Goal: Navigation & Orientation: Find specific page/section

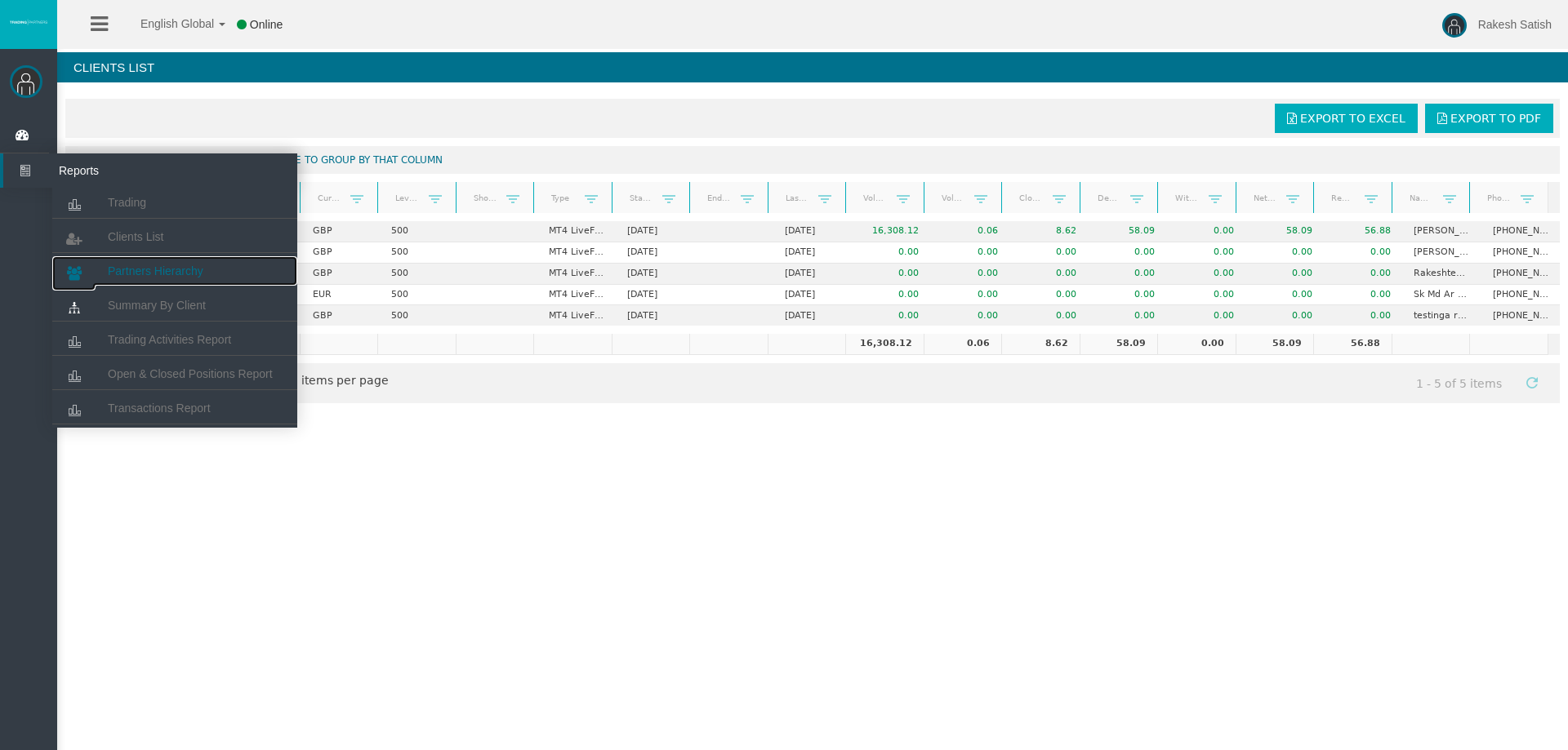
click at [179, 273] on span "Partners Hierarchy" at bounding box center [155, 271] width 95 height 13
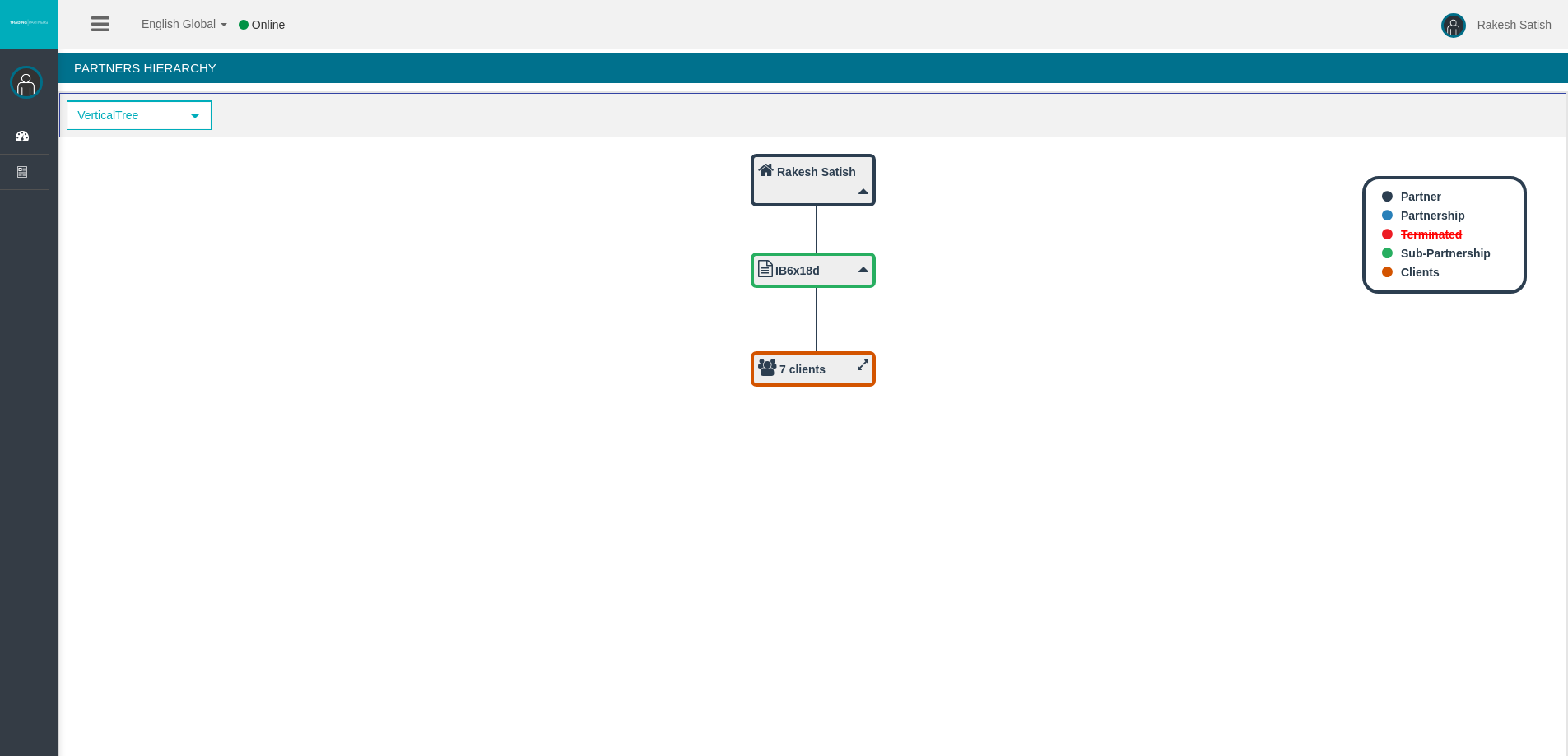
click at [858, 363] on icon at bounding box center [863, 365] width 11 height 13
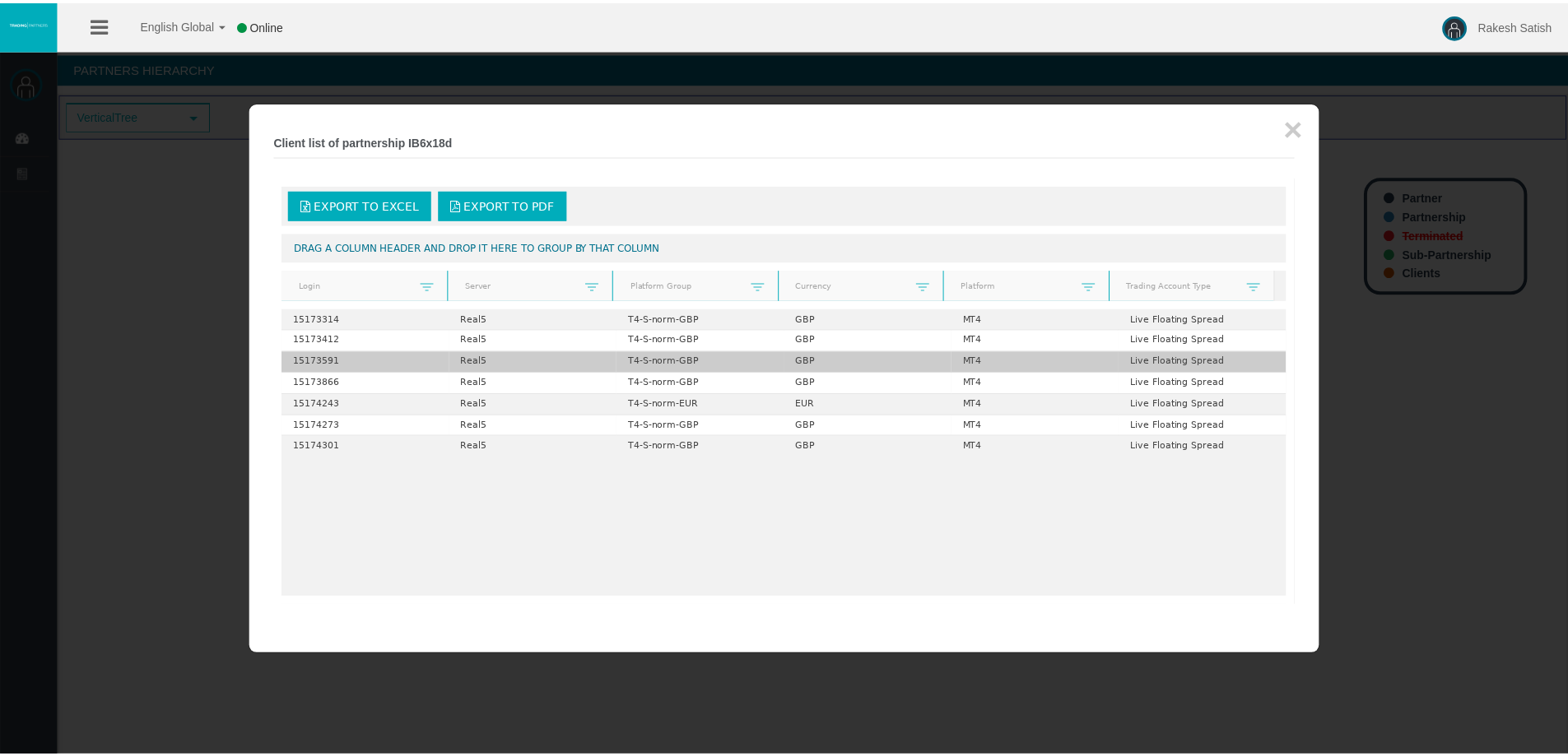
scroll to position [49, 0]
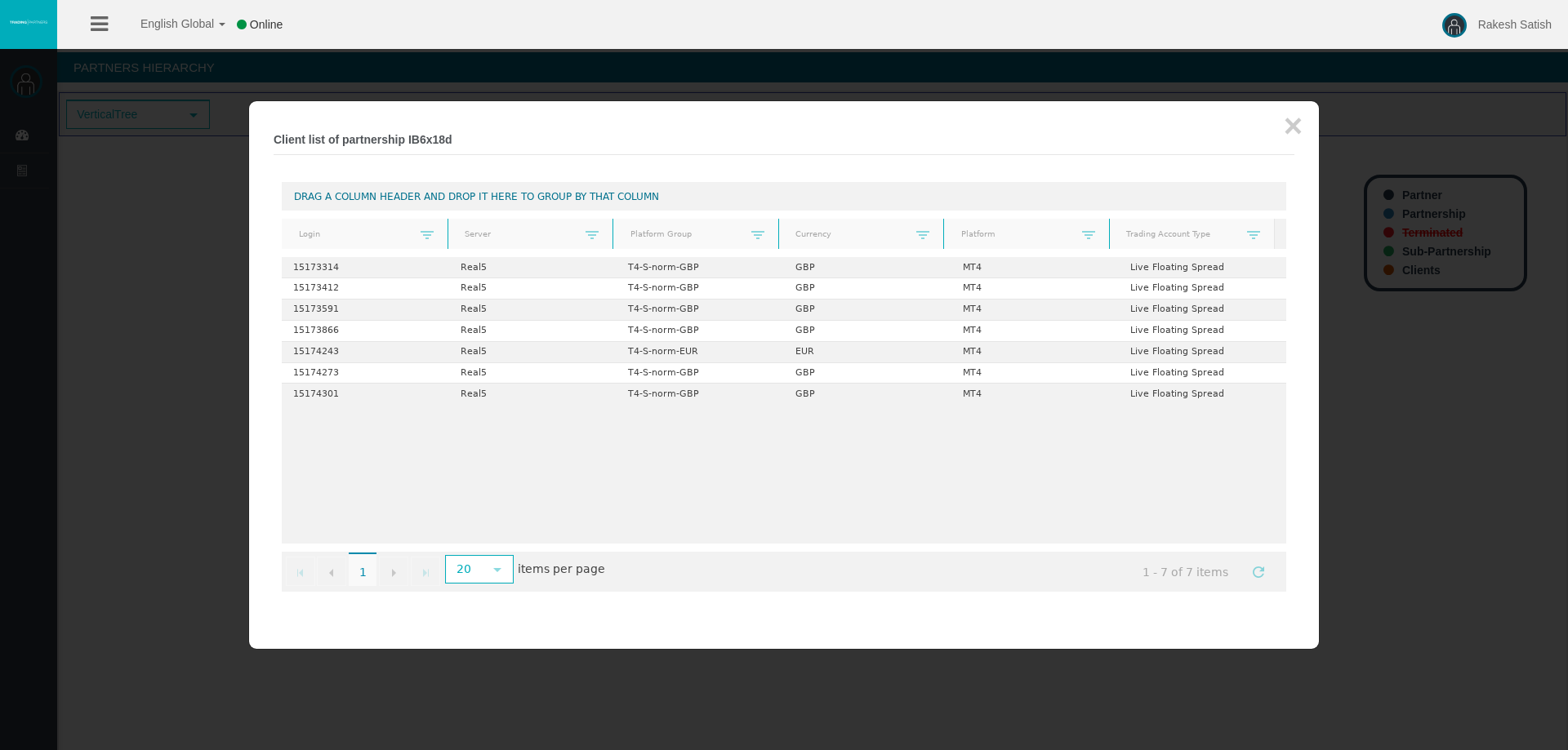
click at [124, 307] on div at bounding box center [784, 375] width 1568 height 750
click at [1285, 128] on button "×" at bounding box center [1293, 126] width 19 height 33
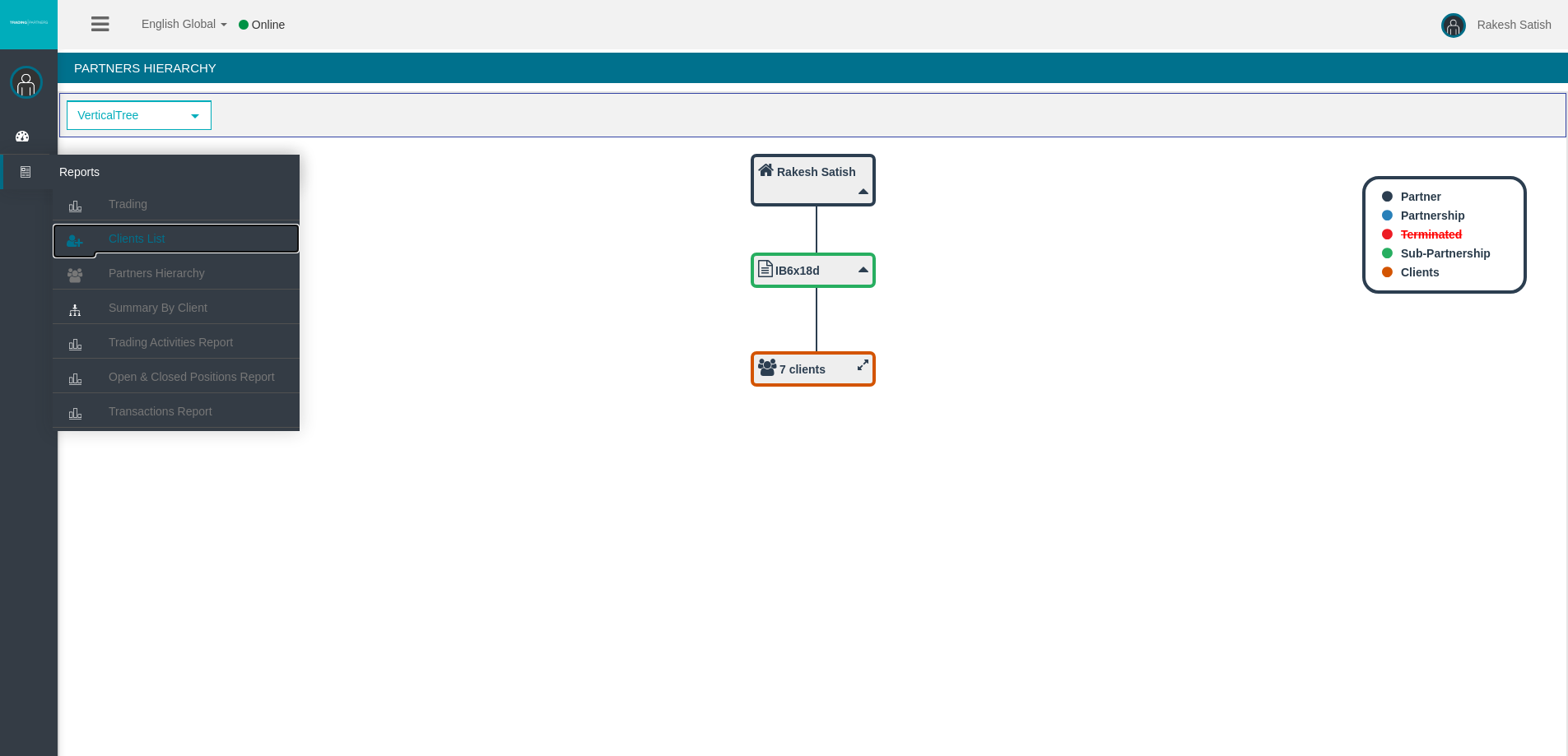
click at [159, 238] on span "Clients List" at bounding box center [137, 239] width 56 height 13
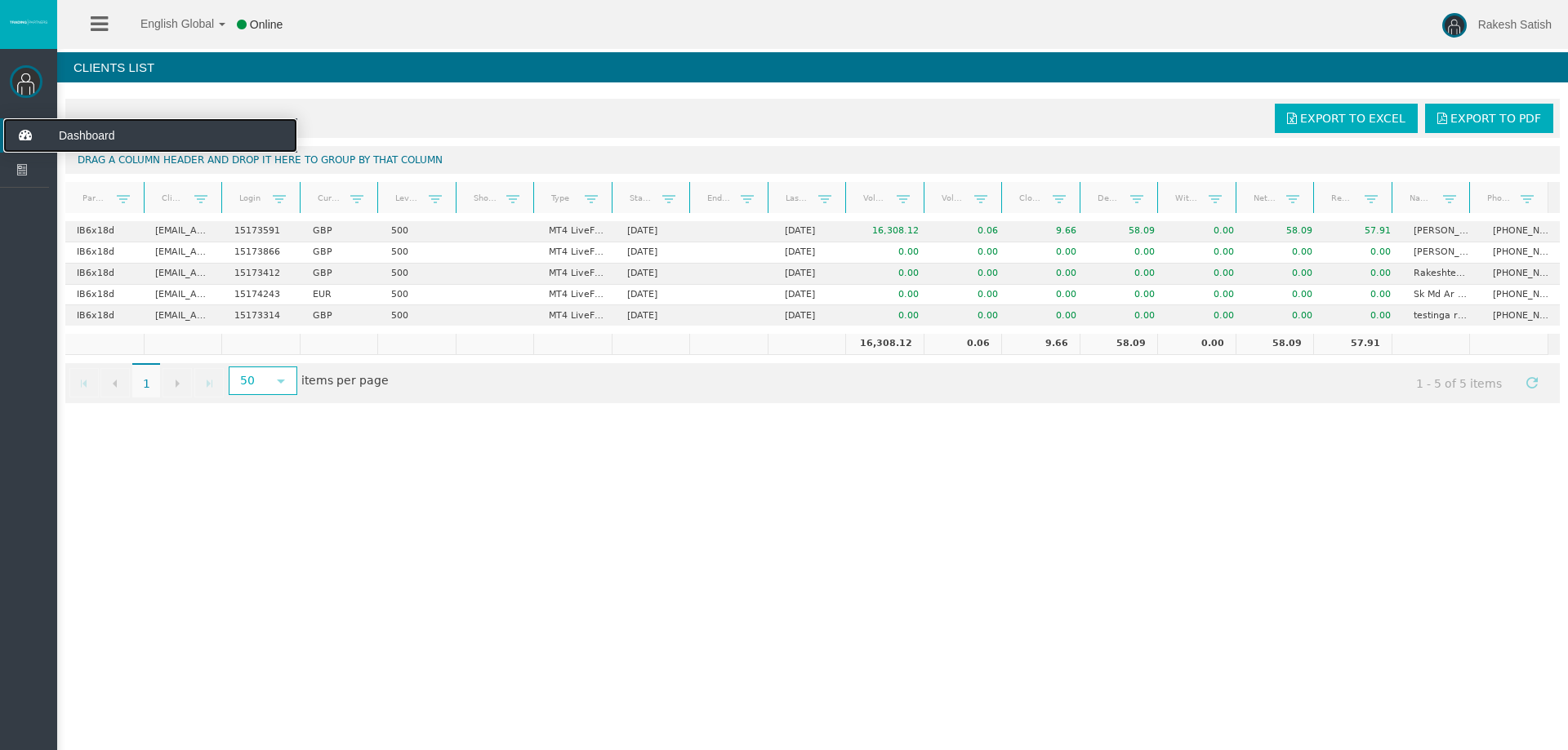
click at [35, 133] on icon at bounding box center [25, 135] width 44 height 35
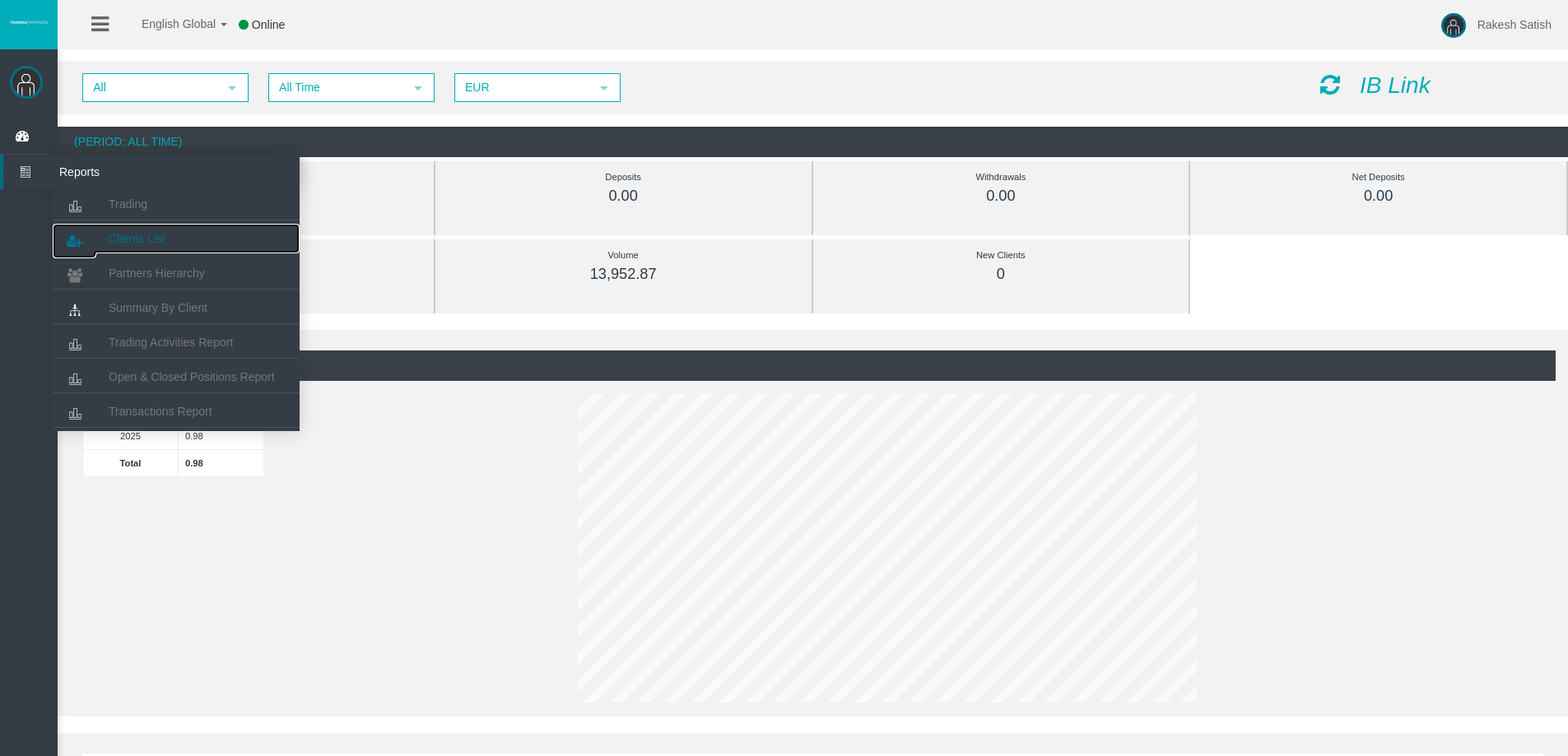
click at [143, 231] on link "Clients List" at bounding box center [176, 238] width 247 height 30
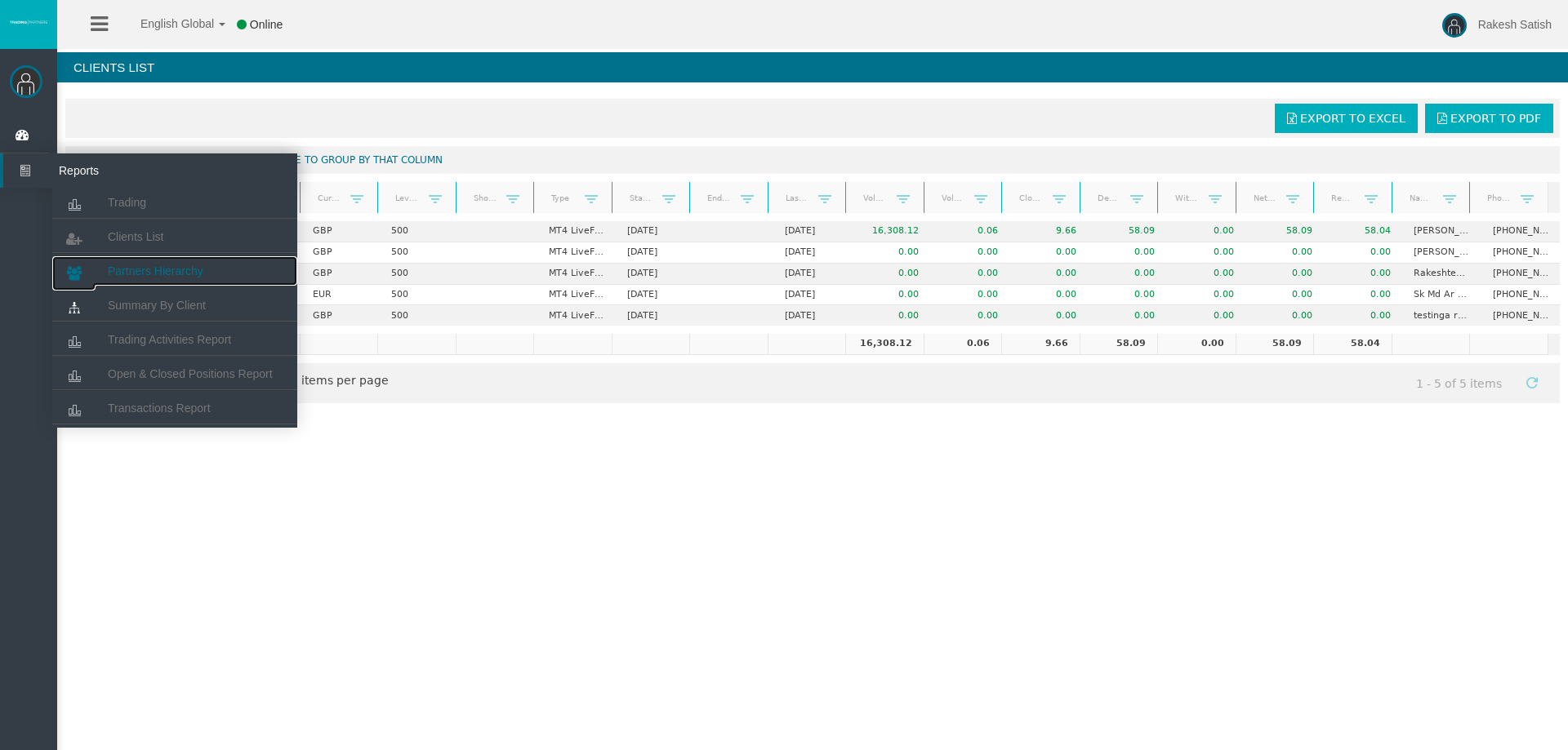
click at [152, 262] on link "Partners Hierarchy" at bounding box center [175, 271] width 245 height 29
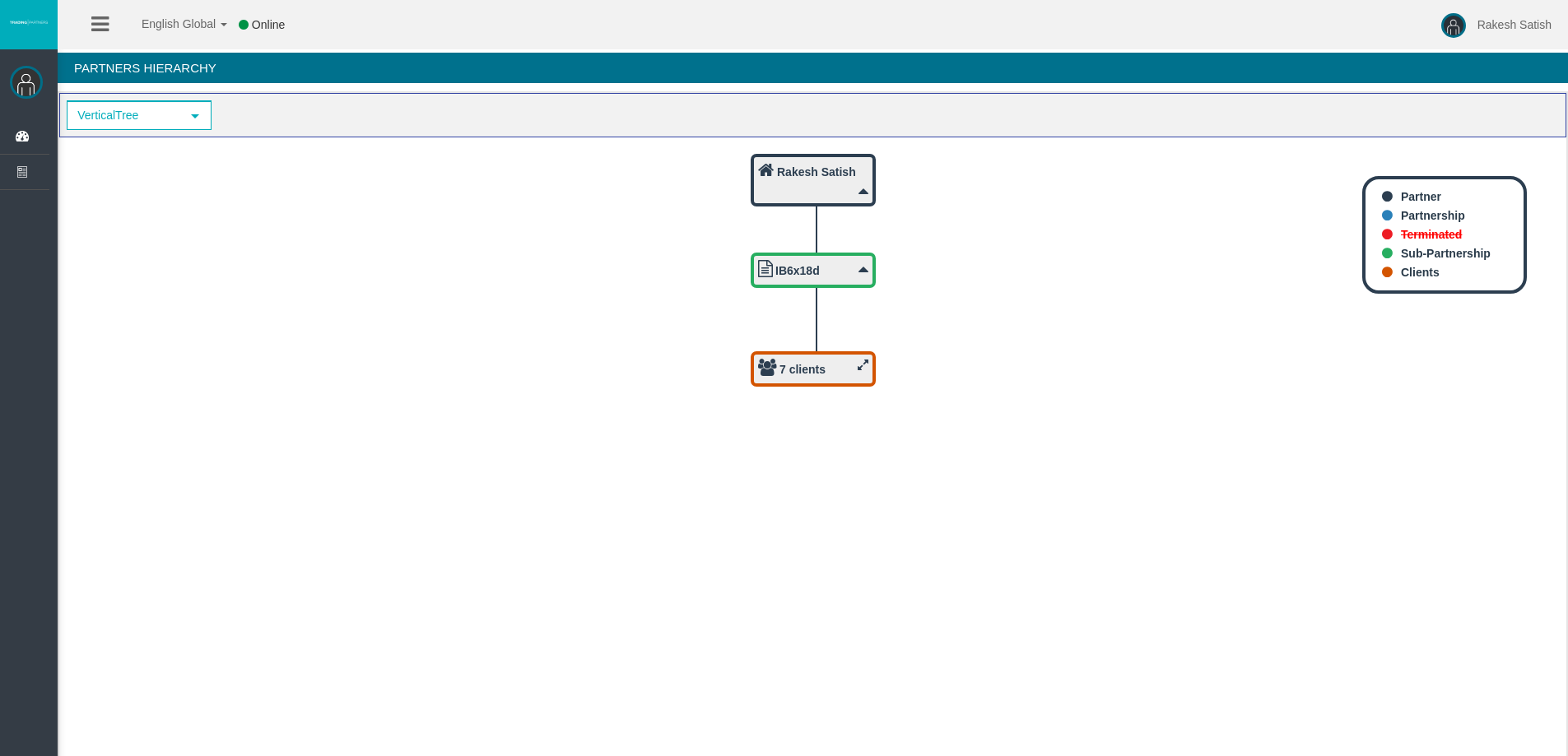
click at [860, 362] on icon at bounding box center [863, 365] width 11 height 13
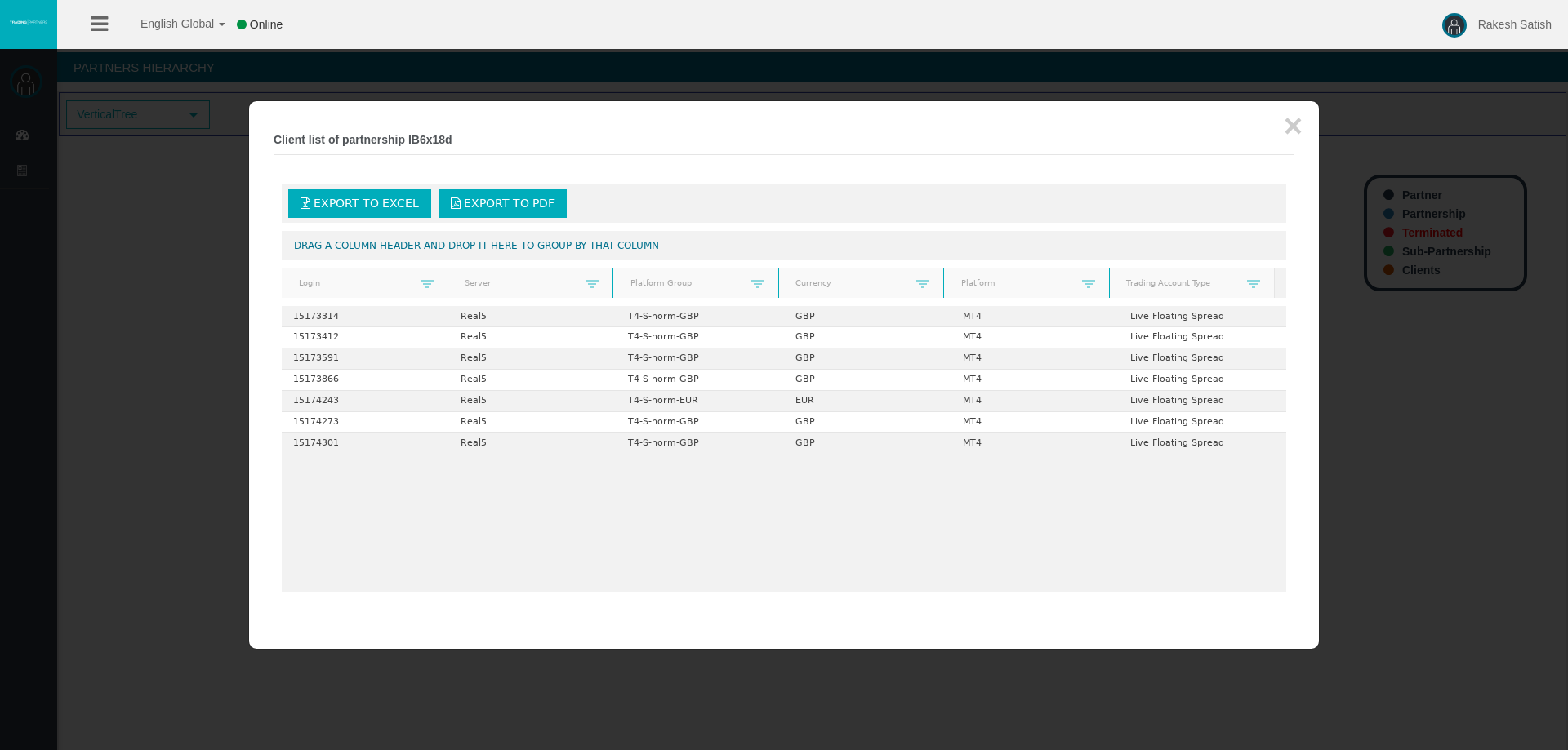
click at [197, 333] on div at bounding box center [784, 375] width 1568 height 750
click at [191, 299] on div at bounding box center [784, 375] width 1568 height 750
drag, startPoint x: 81, startPoint y: 207, endPoint x: 86, endPoint y: 216, distance: 10.3
click at [86, 216] on div at bounding box center [784, 375] width 1568 height 750
click at [1297, 118] on button "×" at bounding box center [1293, 126] width 19 height 33
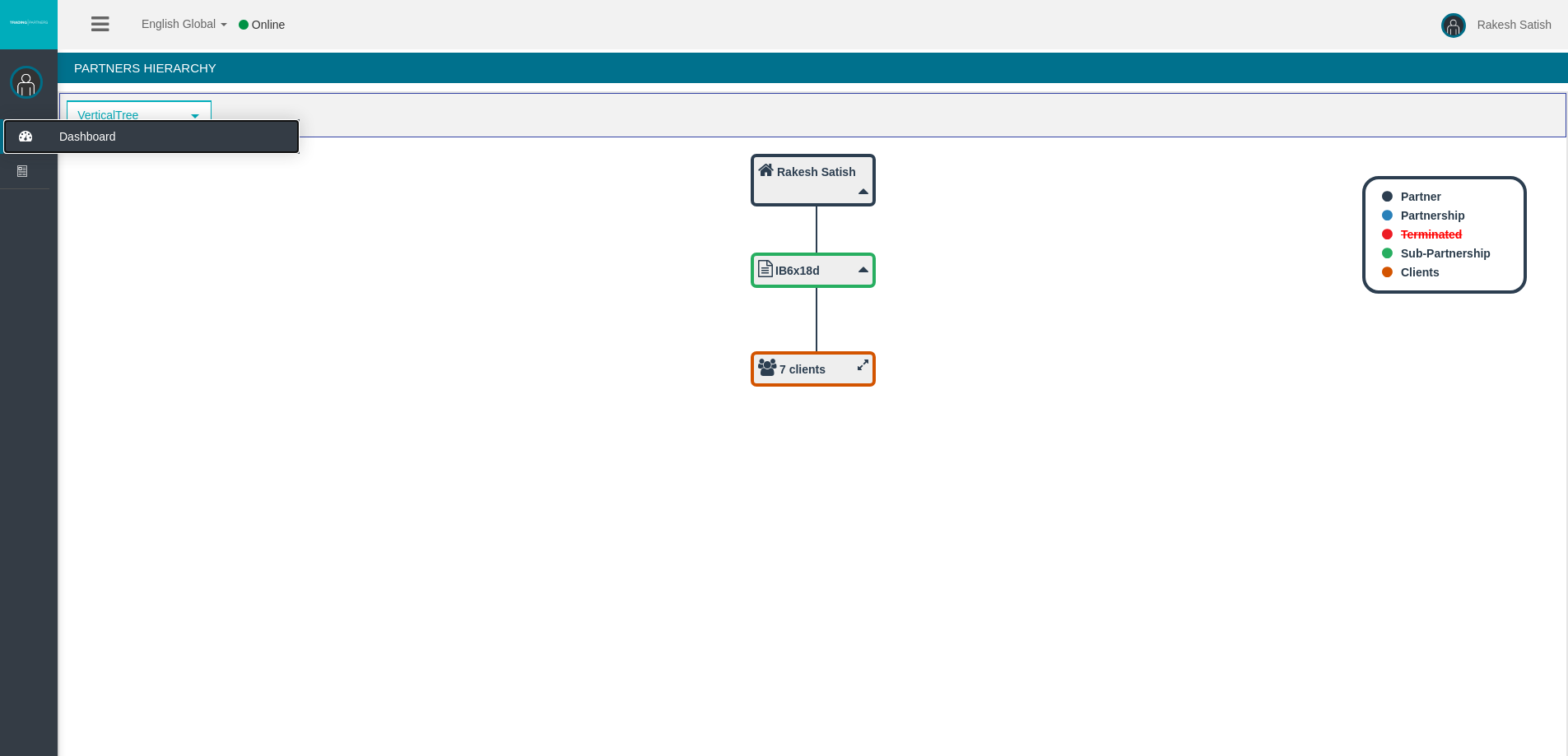
click at [25, 143] on icon at bounding box center [25, 136] width 44 height 35
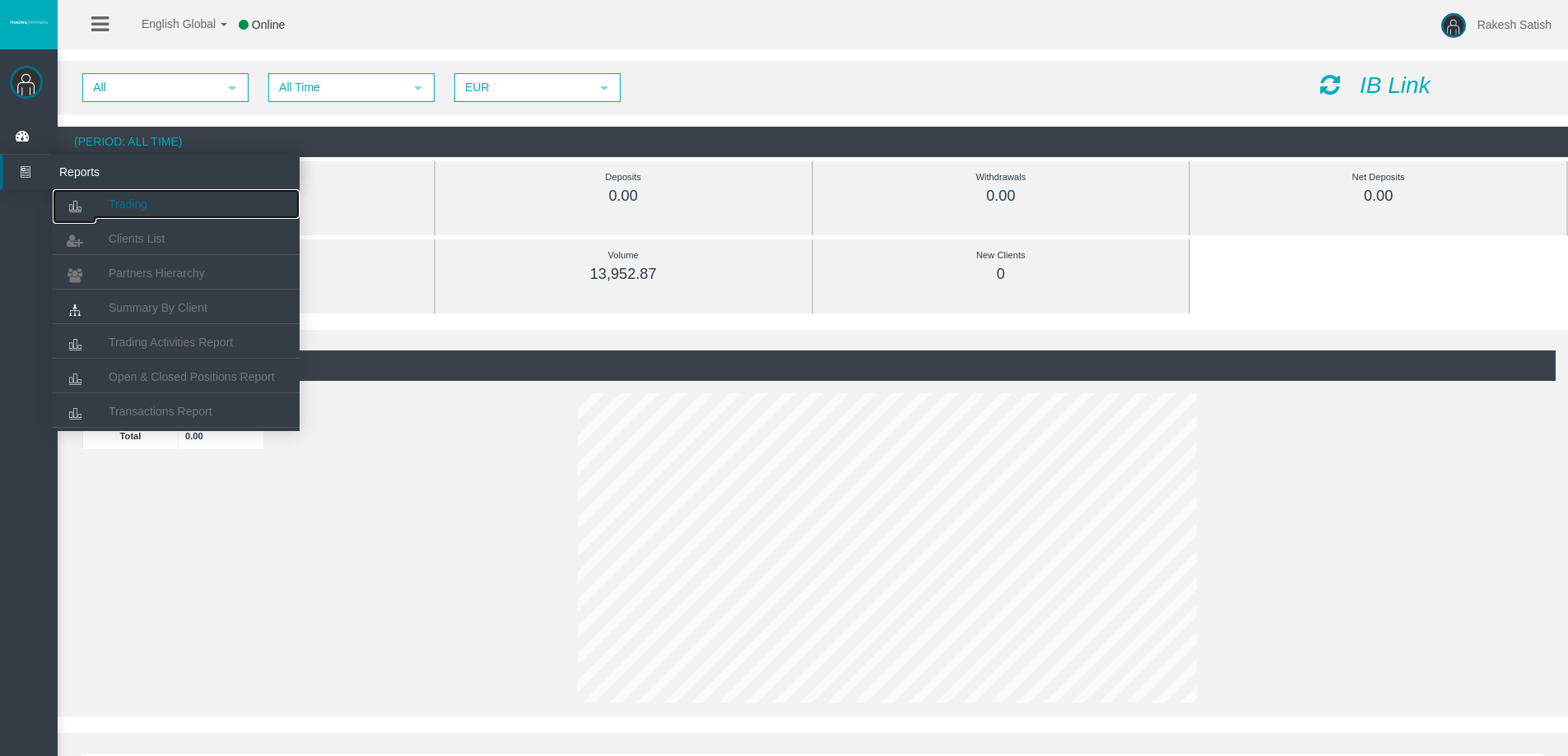
click at [113, 202] on span "Trading" at bounding box center [128, 204] width 39 height 13
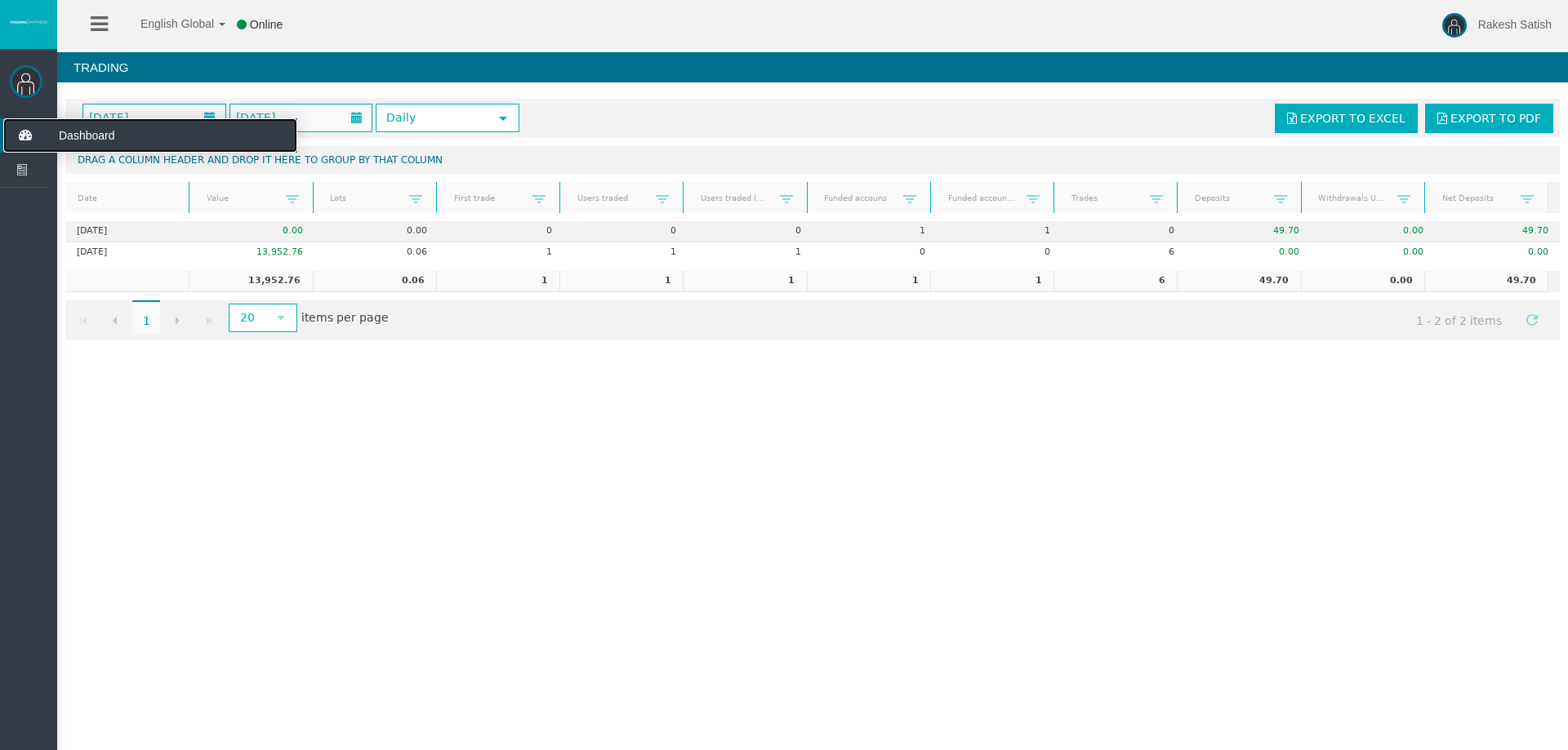
click at [45, 140] on icon at bounding box center [25, 135] width 44 height 35
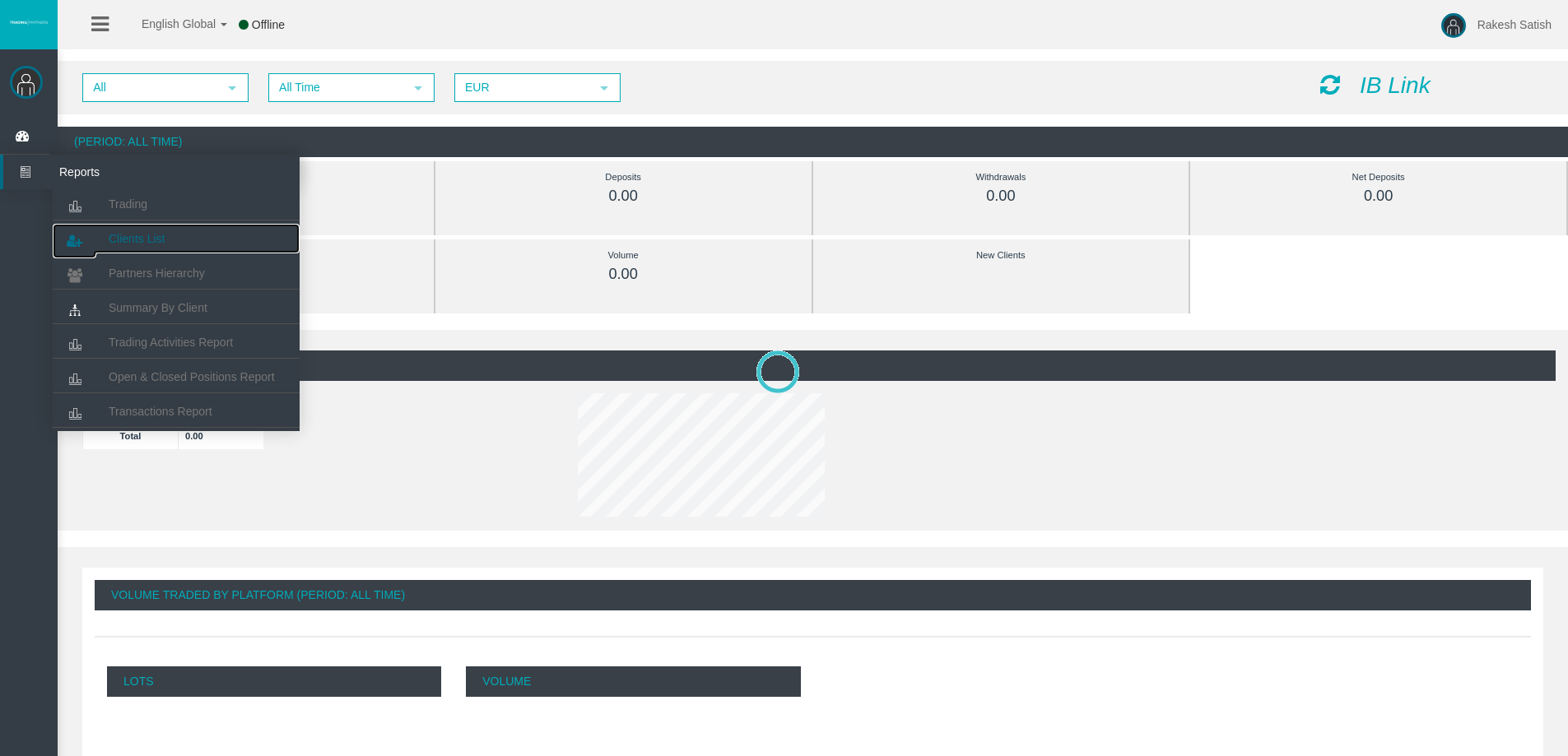
click at [133, 233] on span "Clients List" at bounding box center [137, 239] width 56 height 13
click at [143, 239] on span "Clients List" at bounding box center [137, 239] width 56 height 13
click at [142, 234] on span "Clients List" at bounding box center [137, 239] width 56 height 13
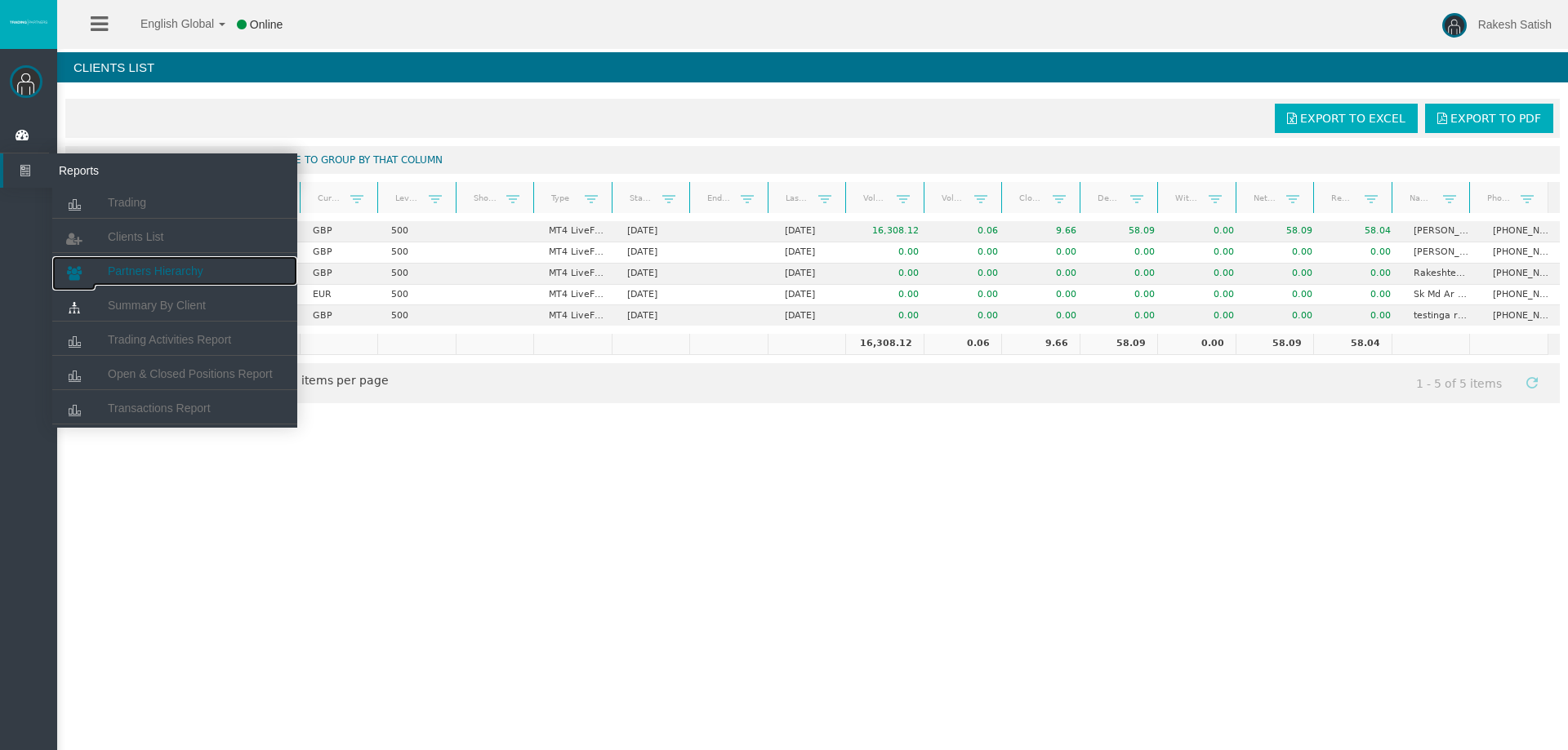
click at [160, 276] on span "Partners Hierarchy" at bounding box center [155, 271] width 95 height 13
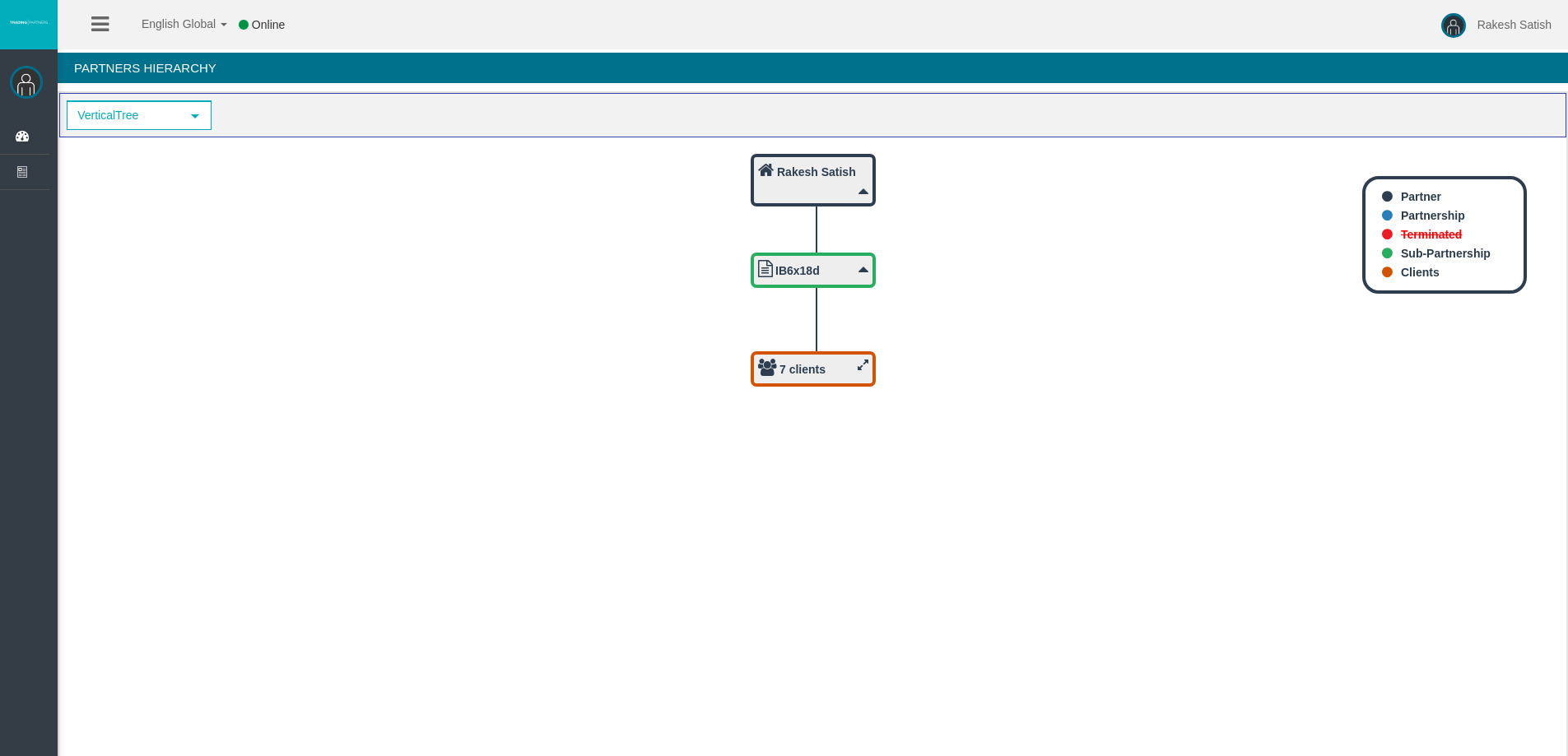
click at [859, 362] on icon at bounding box center [863, 365] width 11 height 13
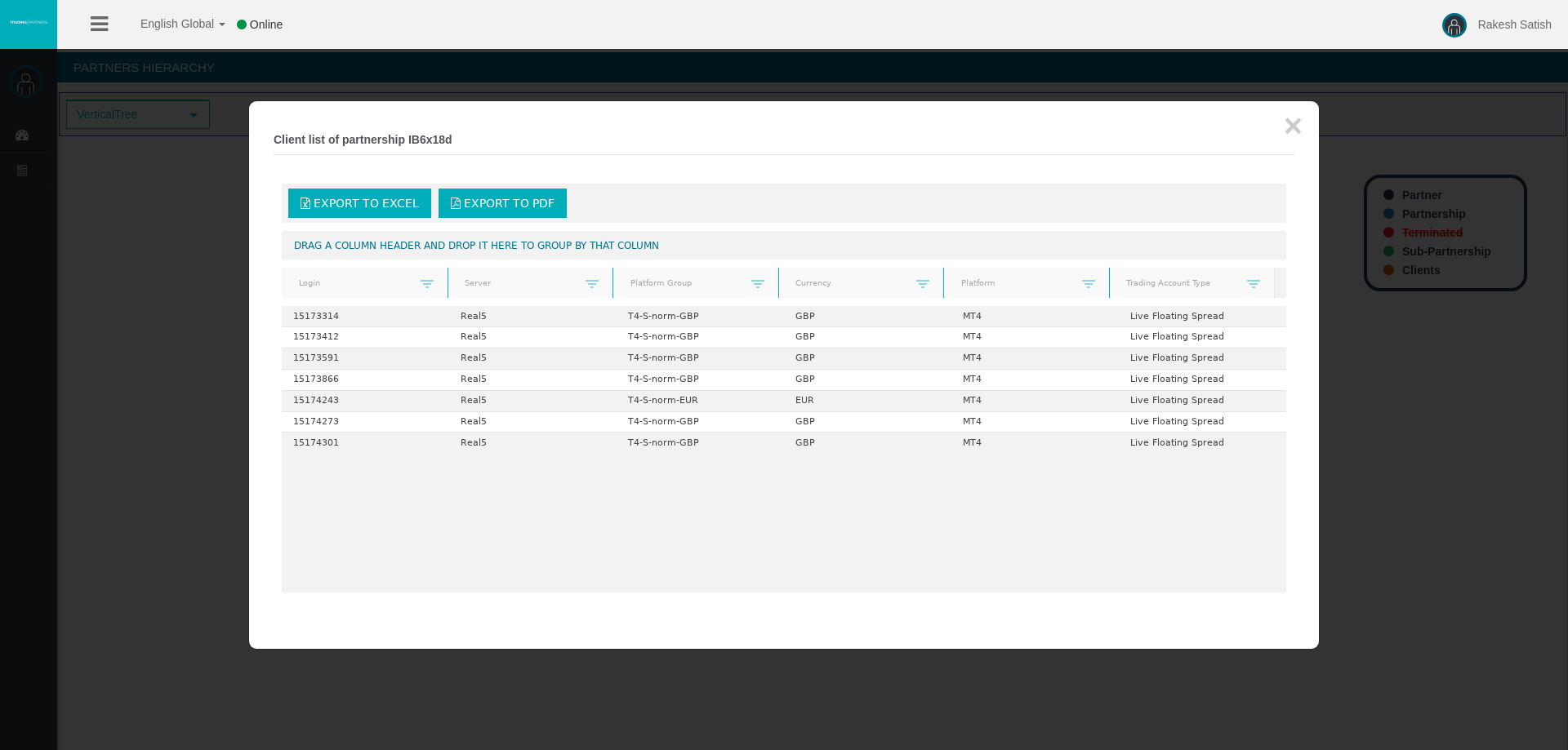
click at [133, 172] on div at bounding box center [784, 375] width 1568 height 750
click at [37, 175] on div at bounding box center [784, 375] width 1568 height 750
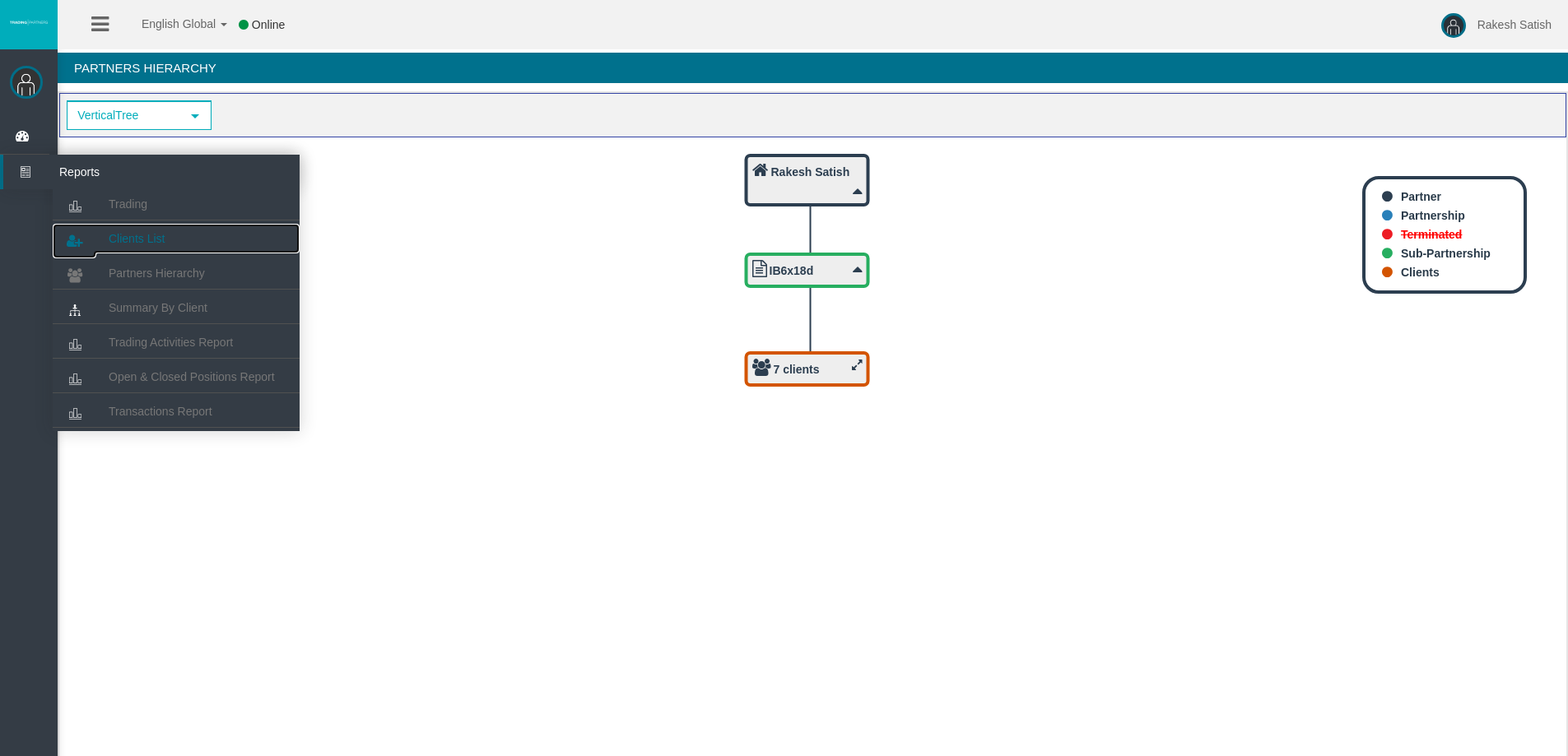
click at [131, 242] on span "Clients List" at bounding box center [137, 239] width 56 height 13
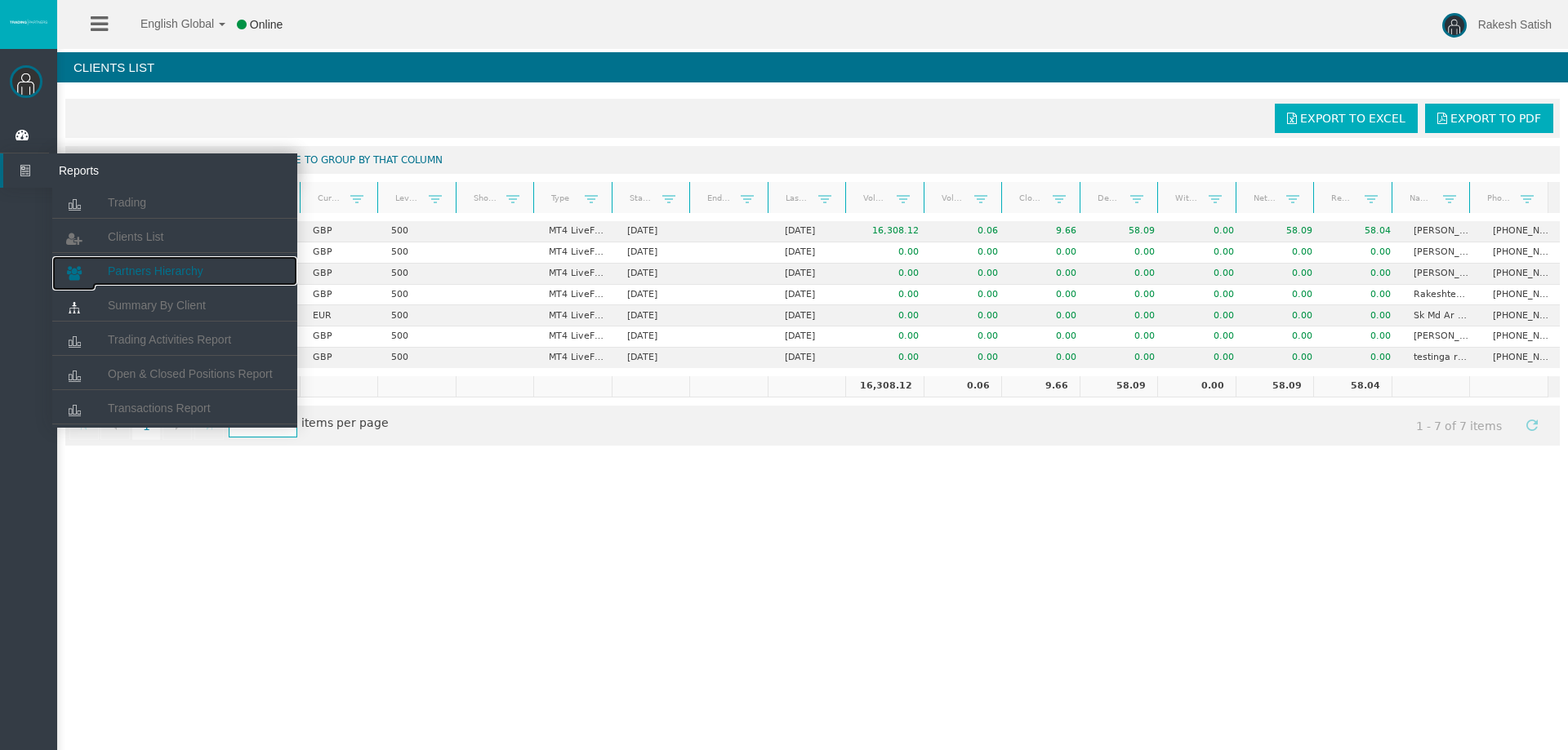
click at [169, 268] on span "Partners Hierarchy" at bounding box center [155, 271] width 95 height 13
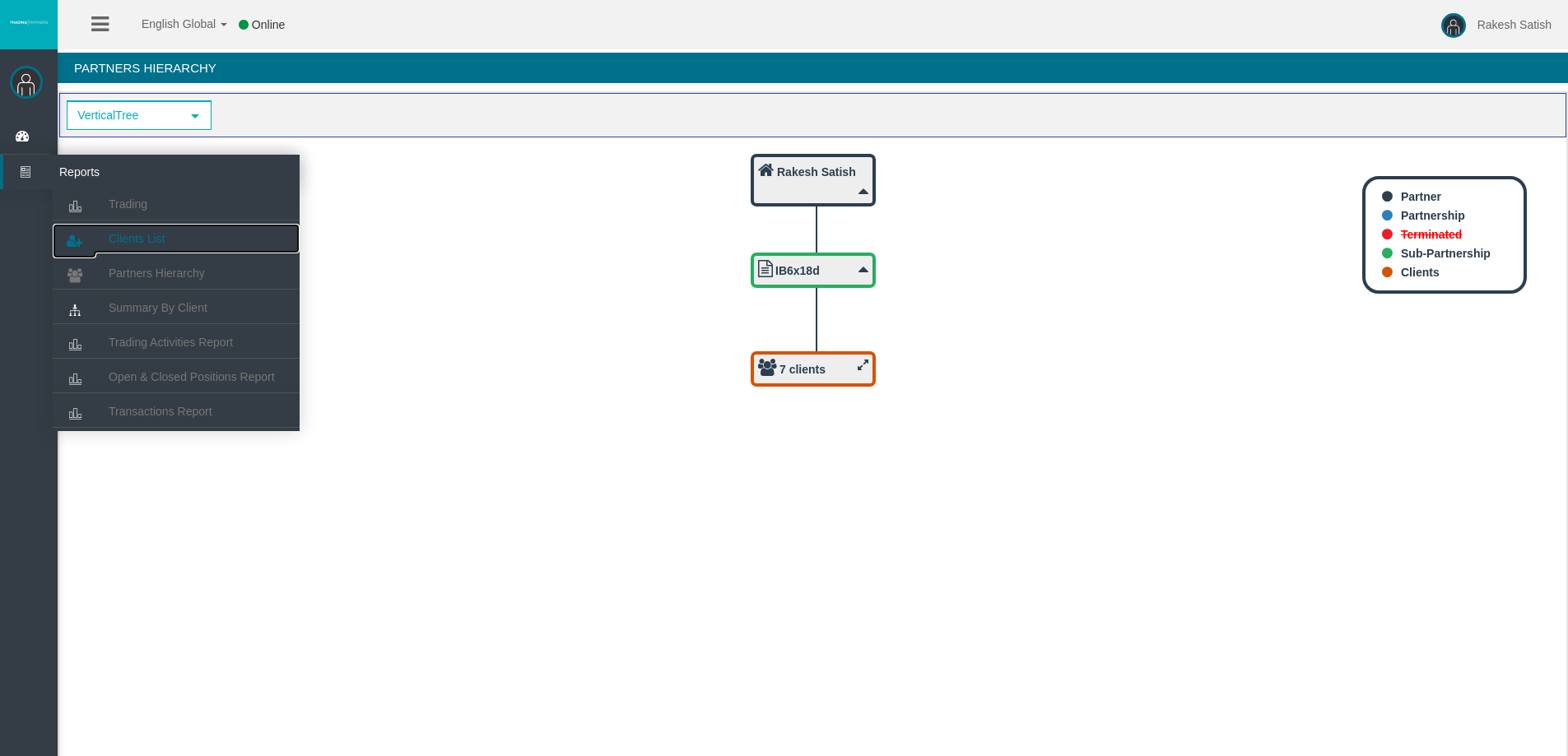
click at [162, 242] on span "Clients List" at bounding box center [137, 239] width 56 height 13
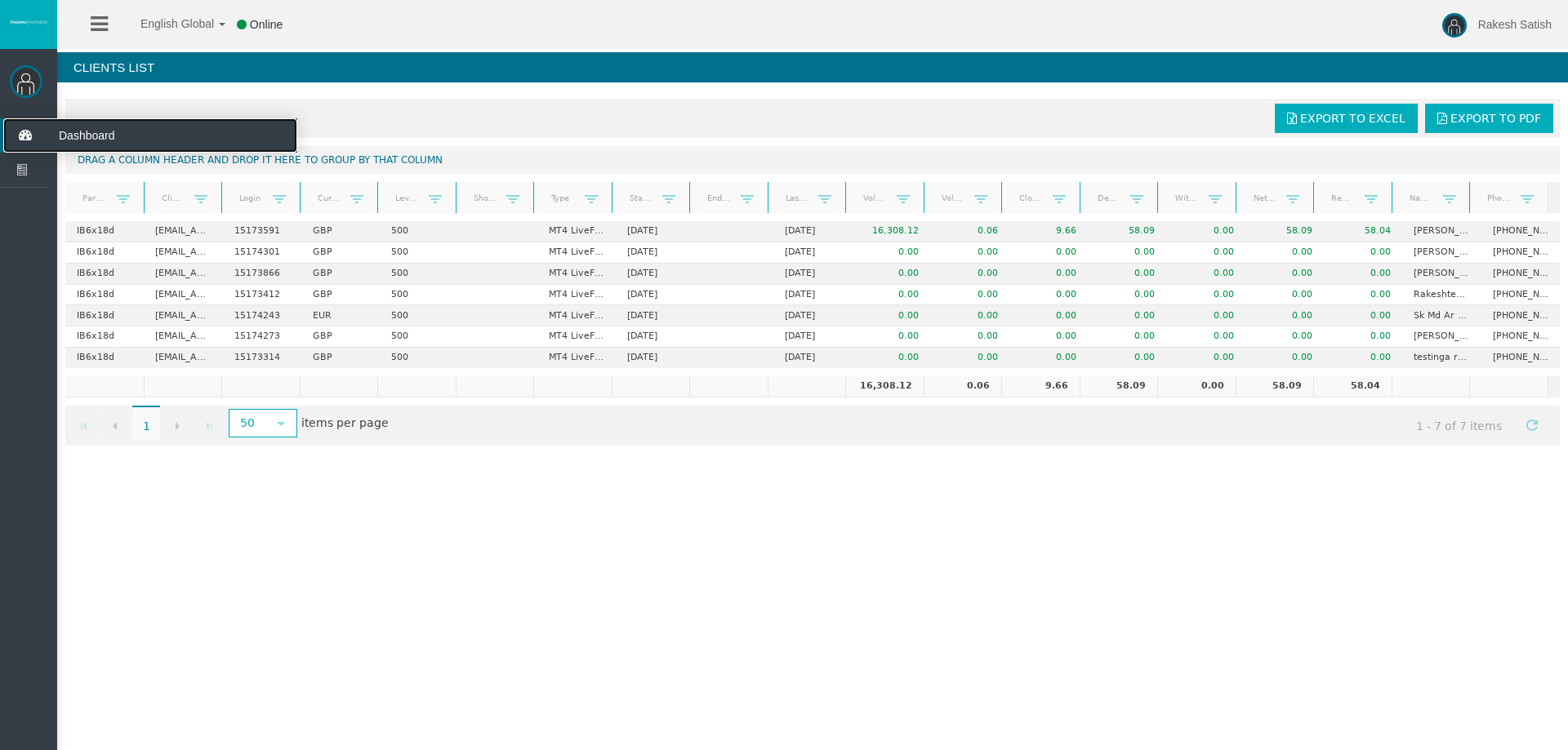
click at [39, 135] on icon at bounding box center [25, 135] width 44 height 35
